Goal: Task Accomplishment & Management: Manage account settings

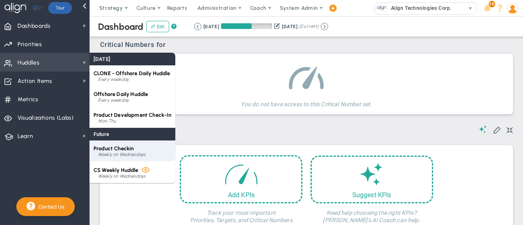
click at [126, 155] on div "Weekly on Wednesdays" at bounding box center [134, 154] width 73 height 5
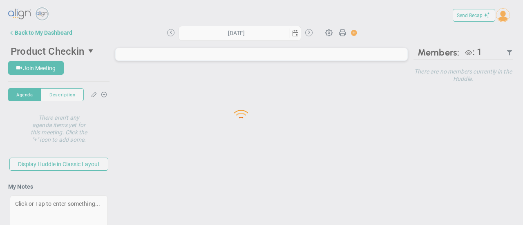
type input "[DATE]"
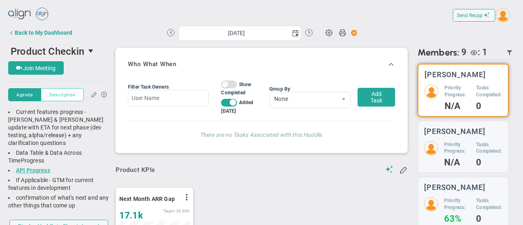
click at [59, 96] on span "Description" at bounding box center [62, 95] width 26 height 7
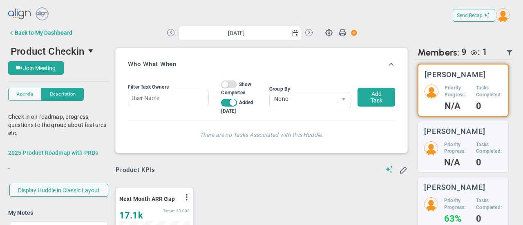
click at [63, 153] on link "2025 Product Roadmap with PRDs" at bounding box center [53, 153] width 90 height 7
click at [46, 32] on div "Back to My Dashboard" at bounding box center [44, 32] width 58 height 7
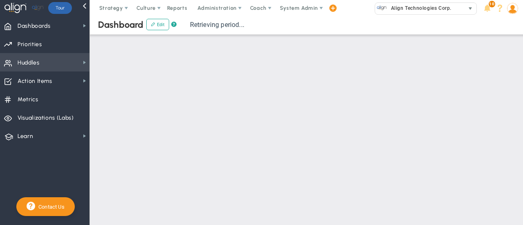
click at [449, 7] on span "Align Technologies Corp." at bounding box center [419, 8] width 65 height 11
click at [516, 12] on img at bounding box center [512, 8] width 11 height 11
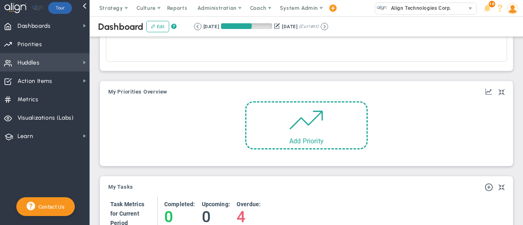
scroll to position [408609, 408567]
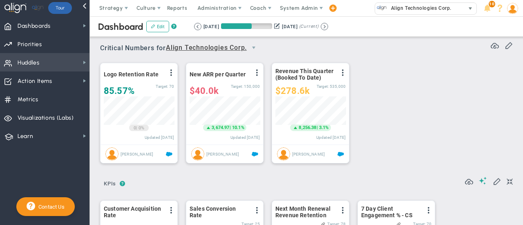
click at [466, 12] on span "select" at bounding box center [471, 8] width 12 height 11
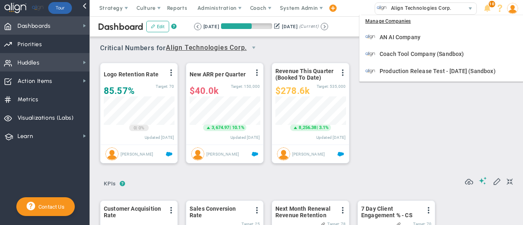
click at [67, 32] on span "Dashboards Dashboards" at bounding box center [44, 25] width 89 height 18
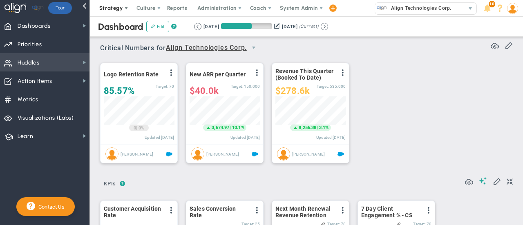
click at [110, 10] on span "Strategy" at bounding box center [111, 8] width 24 height 6
click at [305, 7] on span "System Admin" at bounding box center [299, 8] width 38 height 6
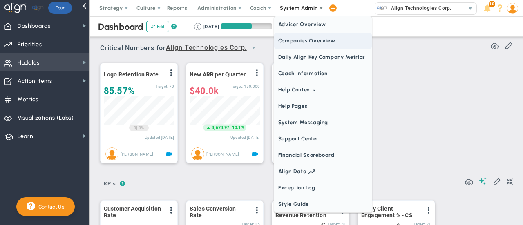
click at [312, 41] on span "Companies Overview" at bounding box center [323, 41] width 98 height 16
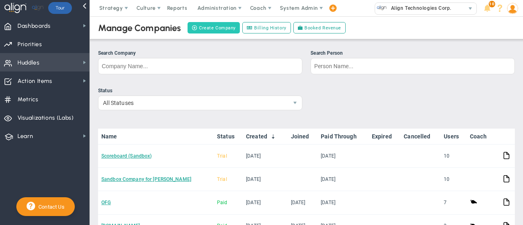
click at [215, 26] on button "Create Company" at bounding box center [214, 27] width 52 height 11
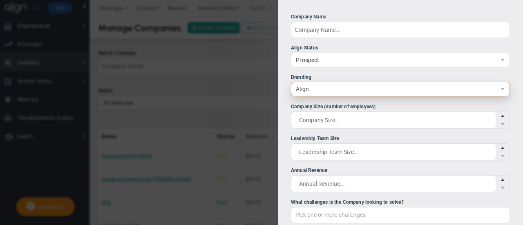
click at [397, 89] on span "Align" at bounding box center [393, 89] width 204 height 14
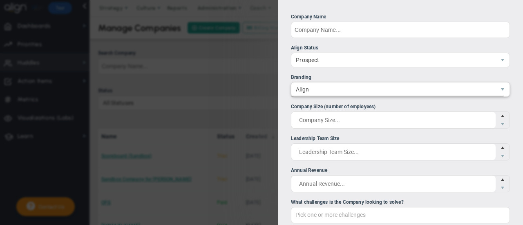
click at [382, 72] on ul "Company Name Align Status [GEOGRAPHIC_DATA] Branding Align 1 Company Size (numb…" at bounding box center [400, 171] width 219 height 316
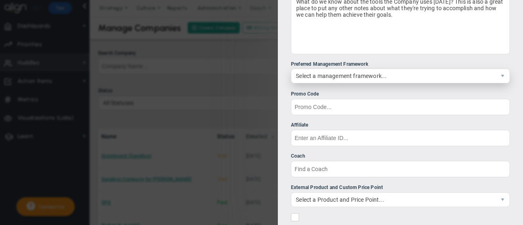
click at [387, 73] on span "Select a management framework..." at bounding box center [393, 76] width 204 height 14
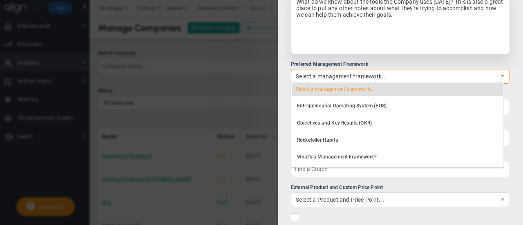
click at [373, 44] on div "What do we know about the tools the Company uses [DATE]? This is also a great p…" at bounding box center [400, 23] width 219 height 61
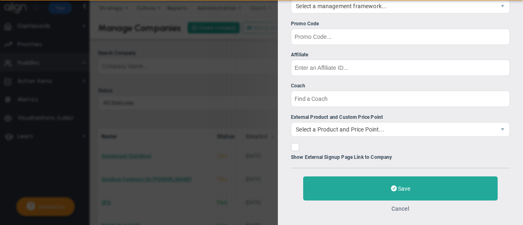
click at [405, 210] on button "Cancel" at bounding box center [400, 209] width 18 height 7
